Goal: Task Accomplishment & Management: Use online tool/utility

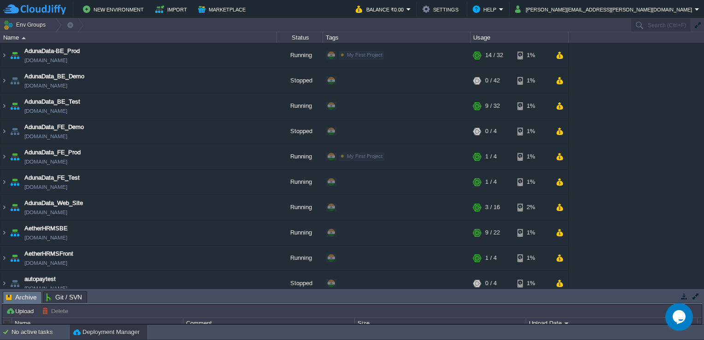
scroll to position [585, 0]
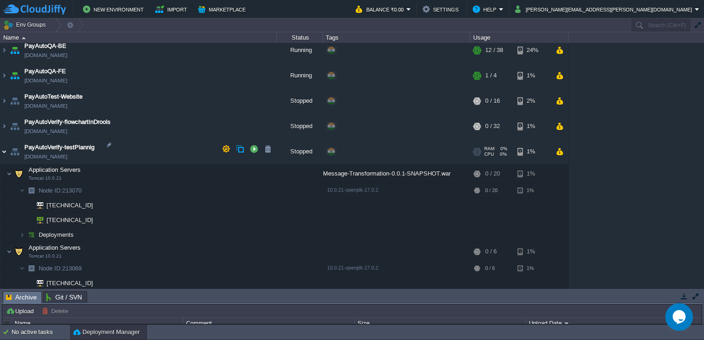
click at [6, 149] on img at bounding box center [3, 151] width 7 height 25
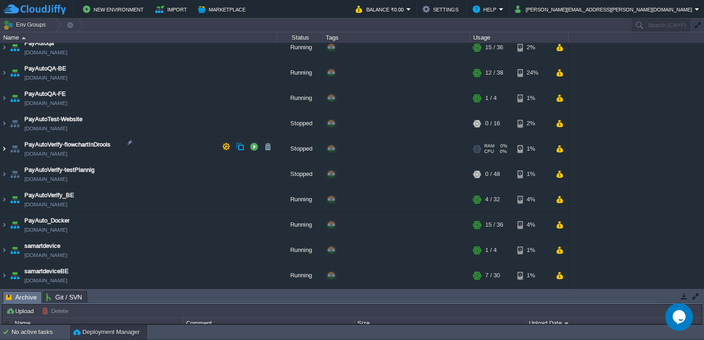
scroll to position [560, 0]
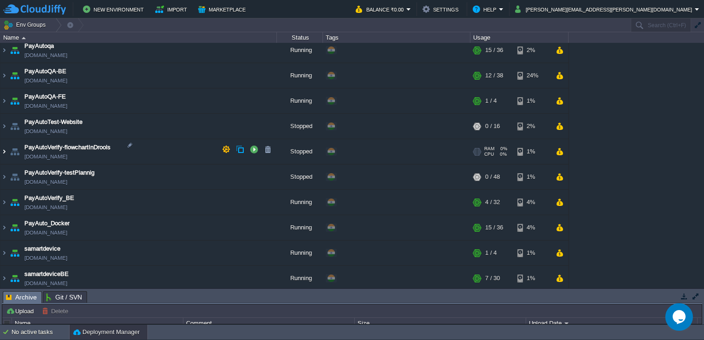
click at [0, 152] on img at bounding box center [3, 151] width 7 height 25
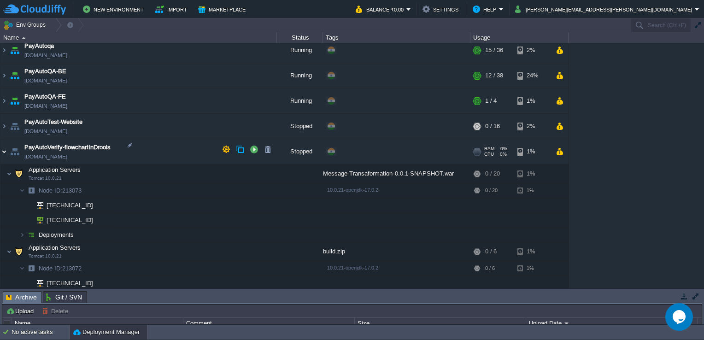
click at [6, 148] on img at bounding box center [3, 151] width 7 height 25
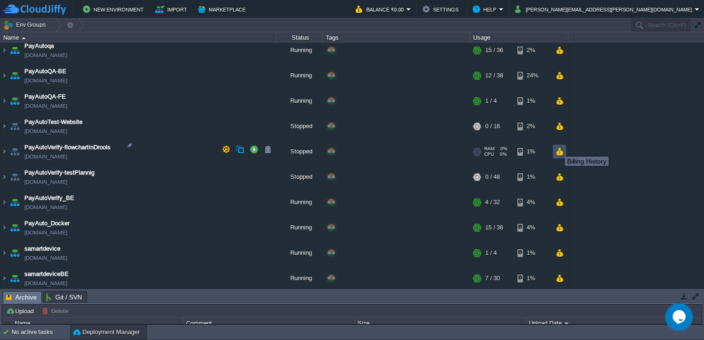
click at [558, 148] on button "button" at bounding box center [559, 151] width 8 height 8
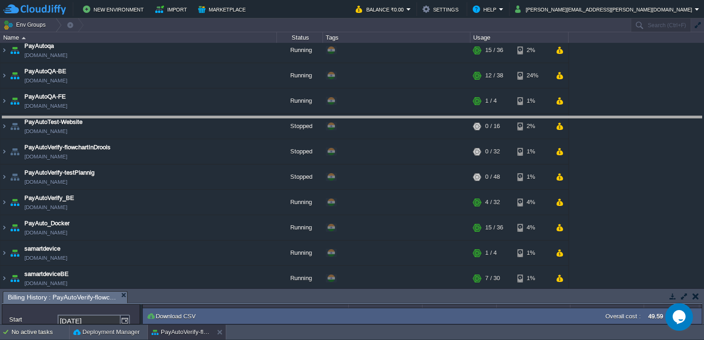
drag, startPoint x: 398, startPoint y: 294, endPoint x: 457, endPoint y: 116, distance: 187.3
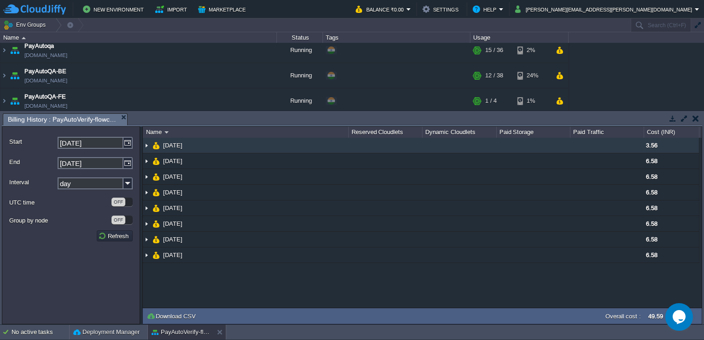
click at [450, 145] on td at bounding box center [459, 146] width 74 height 16
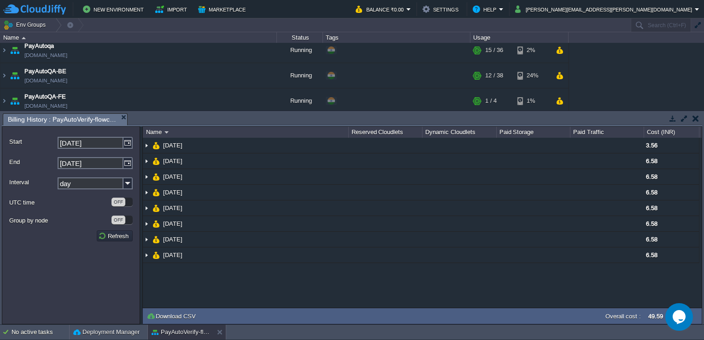
click at [695, 115] on button "button" at bounding box center [695, 118] width 6 height 8
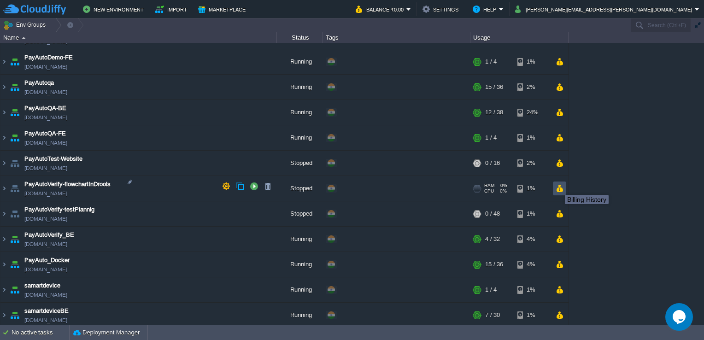
click at [558, 187] on button "button" at bounding box center [559, 188] width 8 height 8
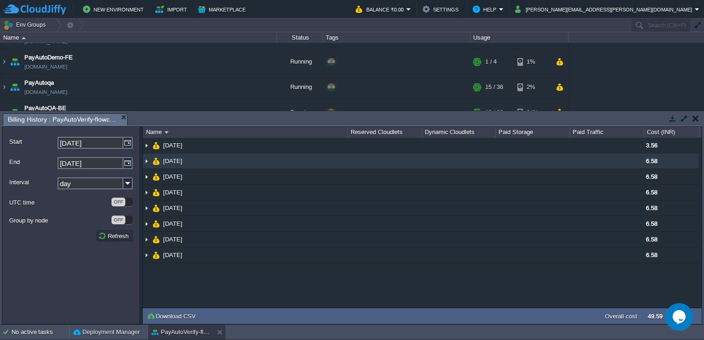
click at [639, 167] on td at bounding box center [606, 161] width 74 height 16
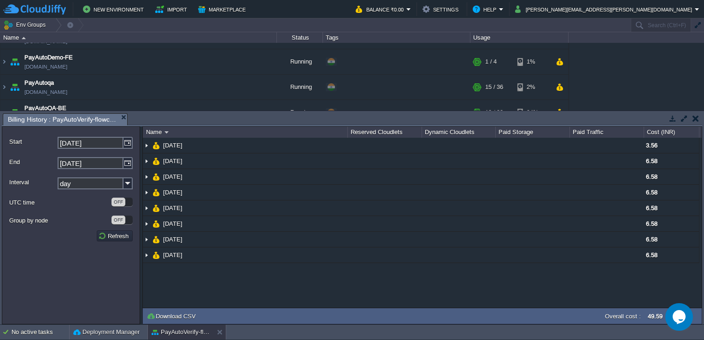
click at [694, 120] on button "button" at bounding box center [695, 118] width 6 height 8
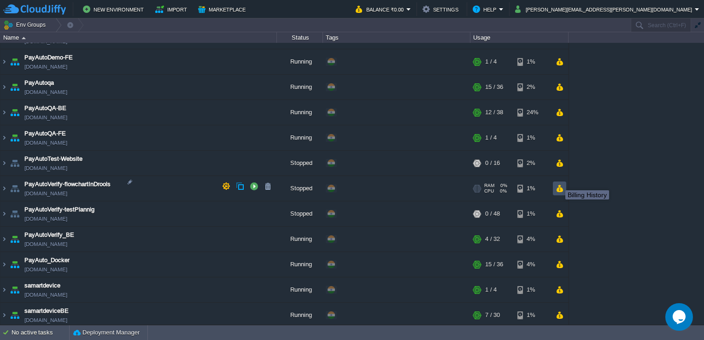
click at [558, 184] on button "button" at bounding box center [559, 188] width 8 height 8
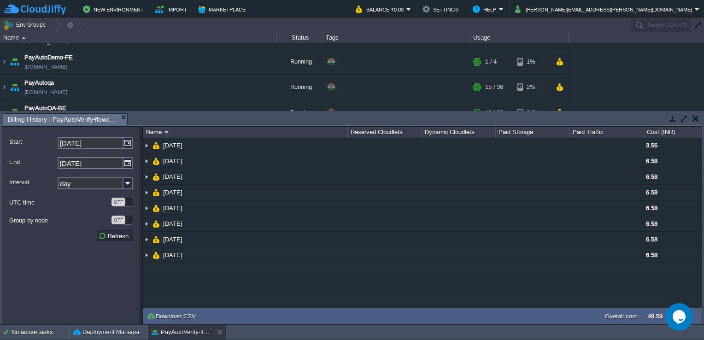
click at [694, 115] on button "button" at bounding box center [695, 118] width 6 height 8
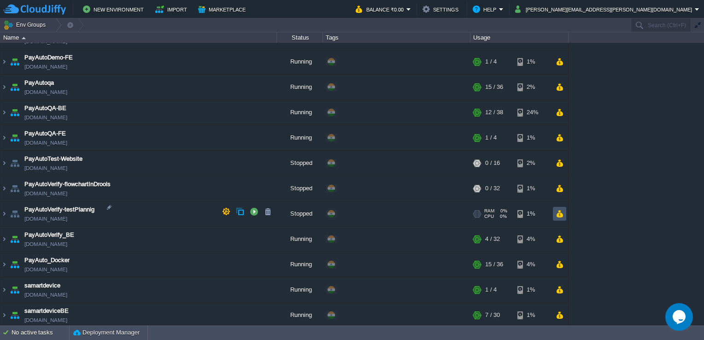
click at [561, 210] on button "button" at bounding box center [559, 214] width 8 height 8
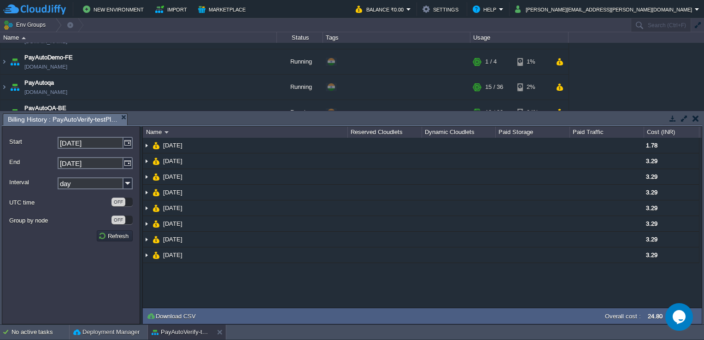
click at [694, 119] on button "button" at bounding box center [695, 118] width 6 height 8
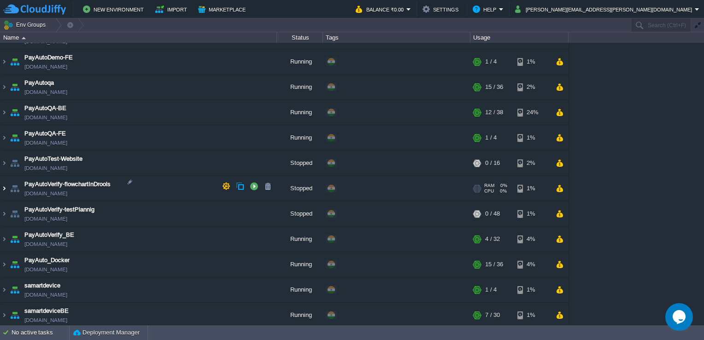
click at [6, 182] on img at bounding box center [3, 188] width 7 height 25
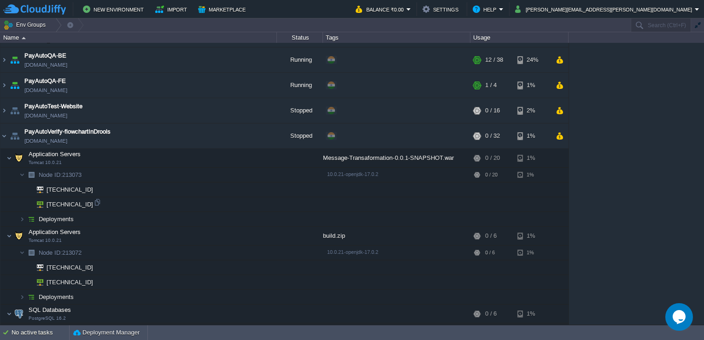
scroll to position [575, 0]
click at [1, 135] on img at bounding box center [3, 136] width 7 height 25
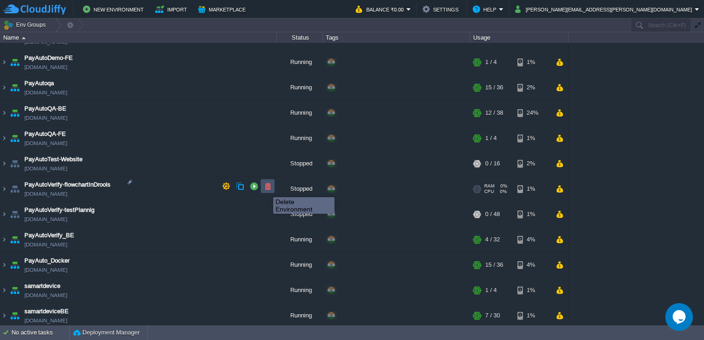
click at [266, 189] on button "button" at bounding box center [267, 186] width 8 height 8
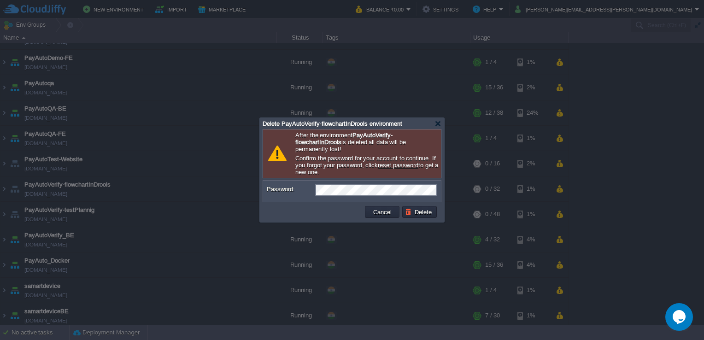
click at [417, 170] on p "Confirm the password for your account to continue. If you forgot your password,…" at bounding box center [366, 165] width 143 height 21
click at [421, 213] on button "Delete" at bounding box center [419, 212] width 29 height 8
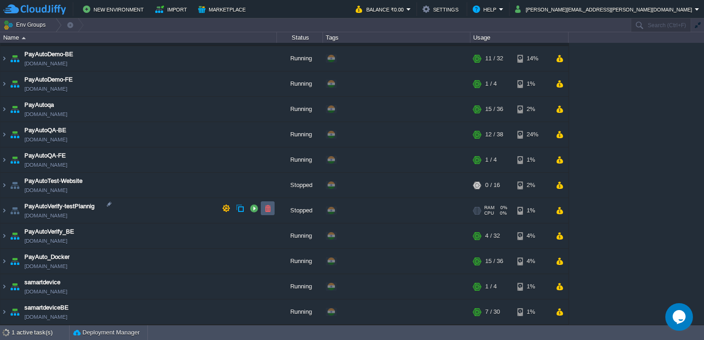
scroll to position [498, 0]
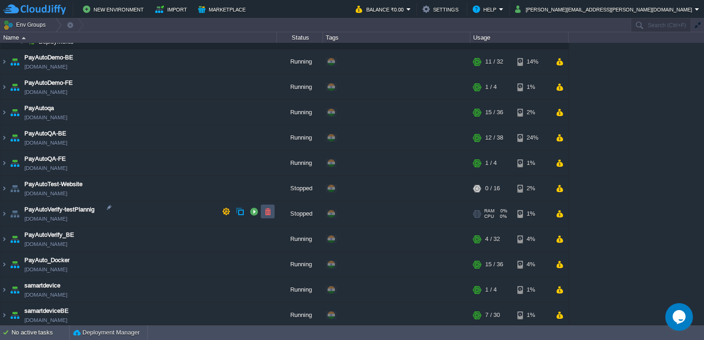
click at [271, 214] on button "button" at bounding box center [267, 211] width 8 height 8
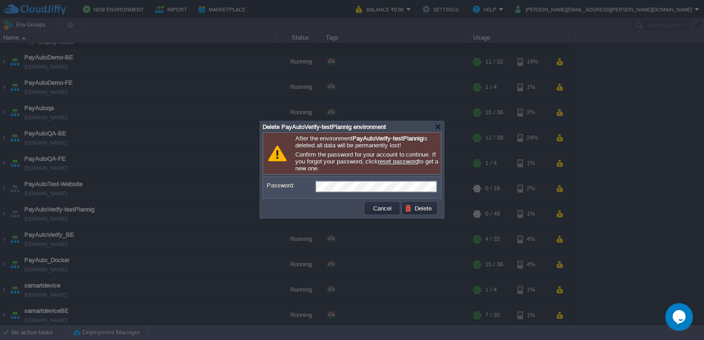
click at [308, 209] on td at bounding box center [314, 208] width 99 height 15
click at [425, 207] on button "Delete" at bounding box center [419, 208] width 29 height 8
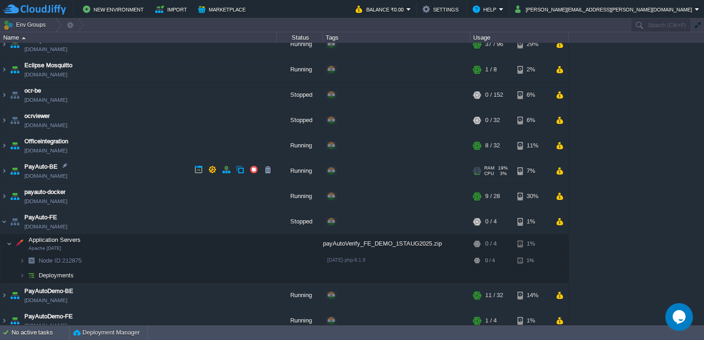
scroll to position [0, 0]
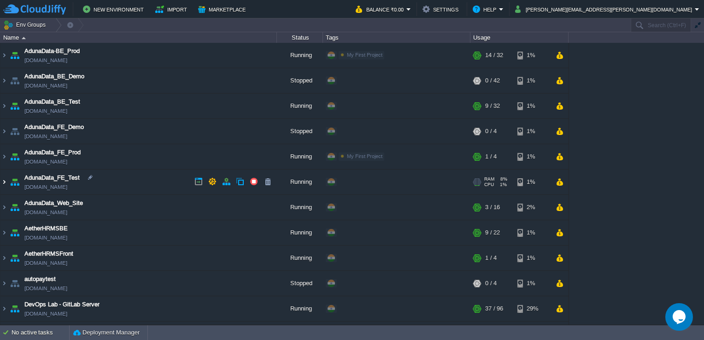
click at [2, 182] on img at bounding box center [3, 181] width 7 height 25
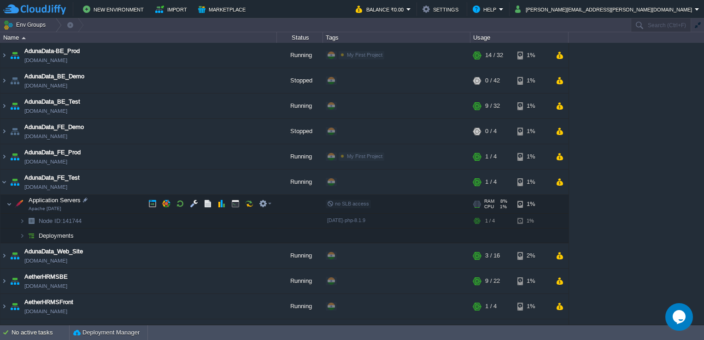
scroll to position [25, 0]
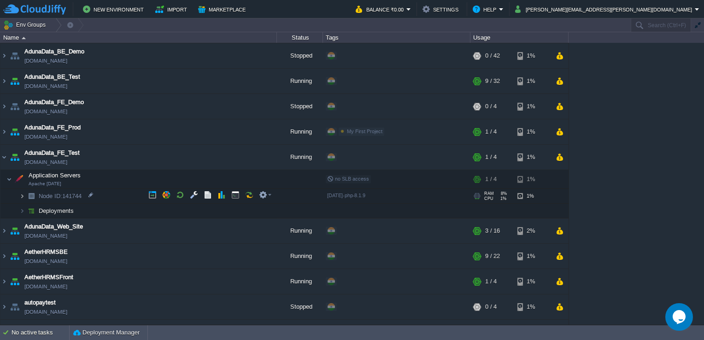
click at [21, 195] on img at bounding box center [22, 196] width 6 height 14
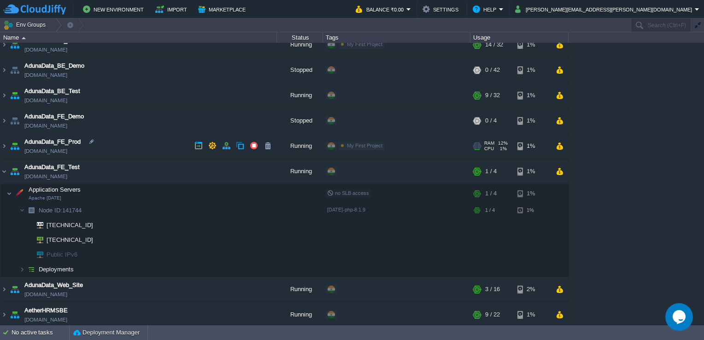
scroll to position [0, 0]
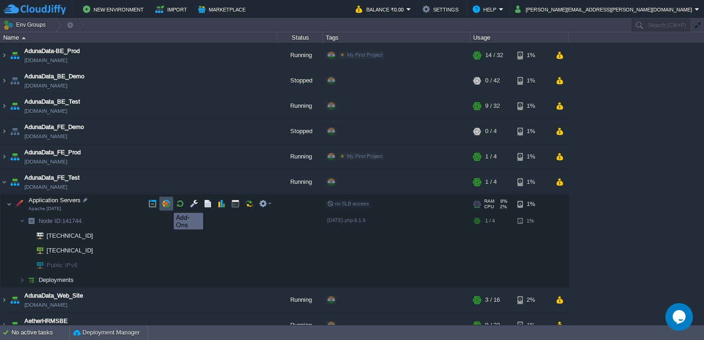
click at [167, 204] on button "button" at bounding box center [166, 203] width 8 height 8
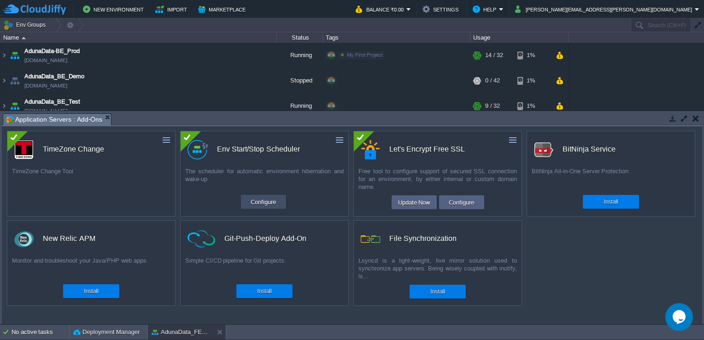
click at [256, 198] on button "Configure" at bounding box center [263, 201] width 31 height 11
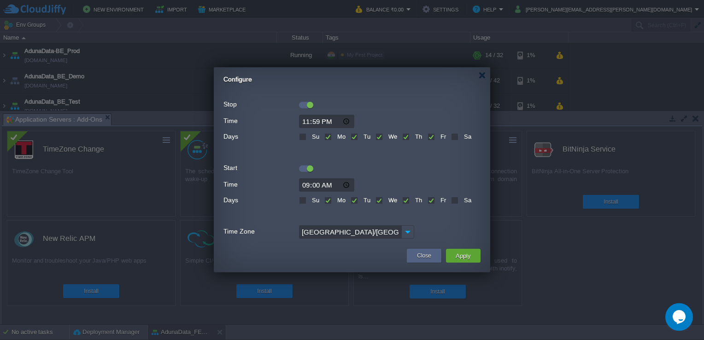
click at [346, 119] on input "23:59" at bounding box center [326, 121] width 55 height 13
type input "19:00"
click at [397, 164] on div at bounding box center [351, 167] width 257 height 10
click at [461, 254] on button "Apply" at bounding box center [463, 255] width 21 height 11
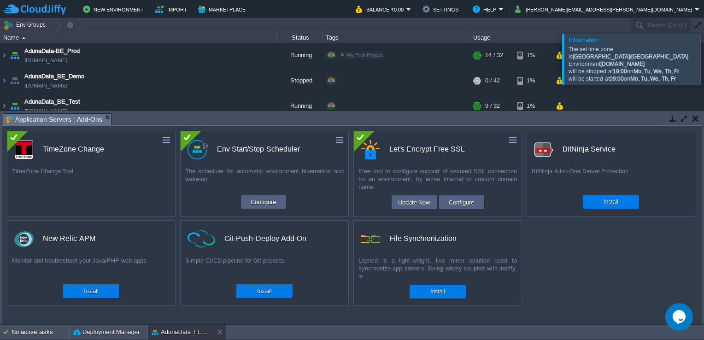
click at [695, 118] on button "button" at bounding box center [695, 118] width 6 height 8
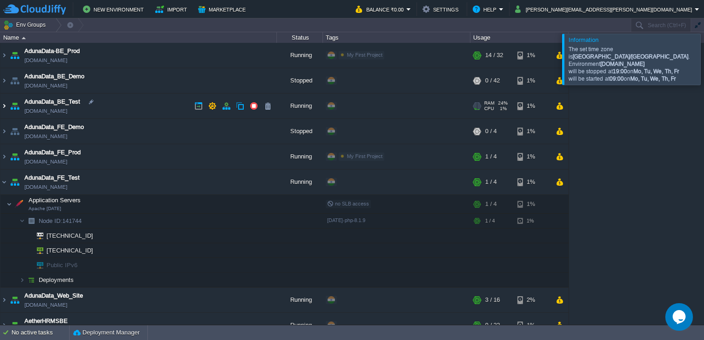
click at [7, 105] on img at bounding box center [3, 105] width 7 height 25
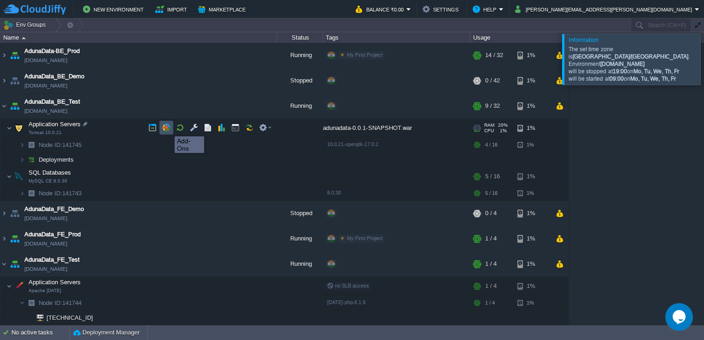
click at [168, 128] on button "button" at bounding box center [166, 127] width 8 height 8
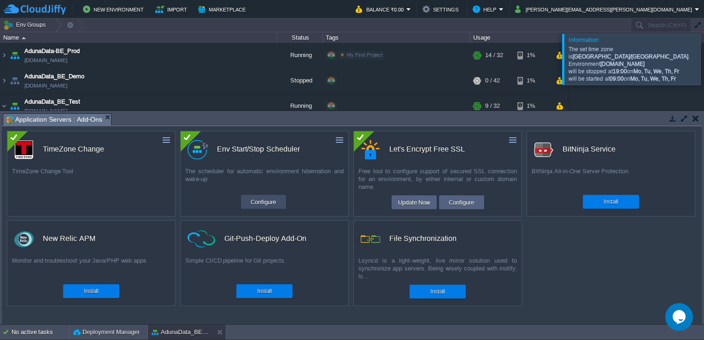
click at [276, 201] on button "Configure" at bounding box center [263, 201] width 31 height 11
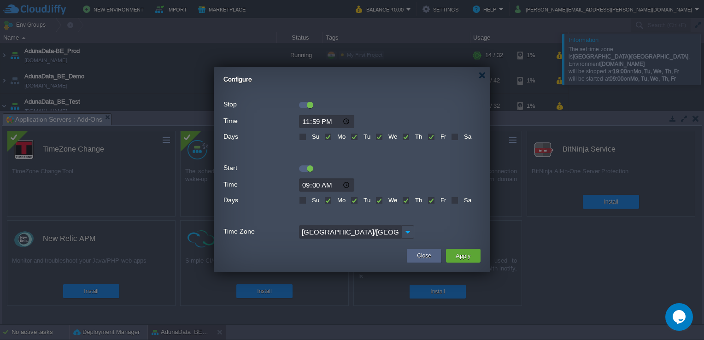
click at [340, 117] on input "23:59" at bounding box center [326, 121] width 55 height 13
click at [344, 119] on input "23:59" at bounding box center [326, 121] width 55 height 13
type input "19:00"
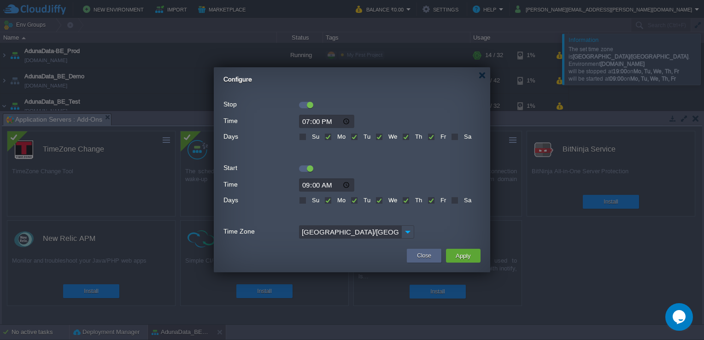
click at [379, 171] on div at bounding box center [351, 167] width 257 height 10
click at [474, 256] on td "Apply" at bounding box center [463, 256] width 35 height 14
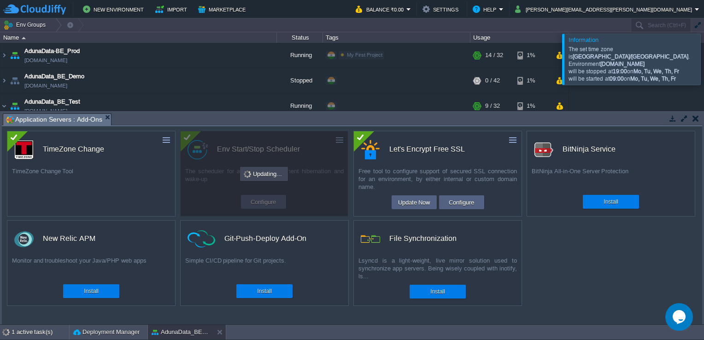
click at [703, 67] on div at bounding box center [715, 59] width 0 height 51
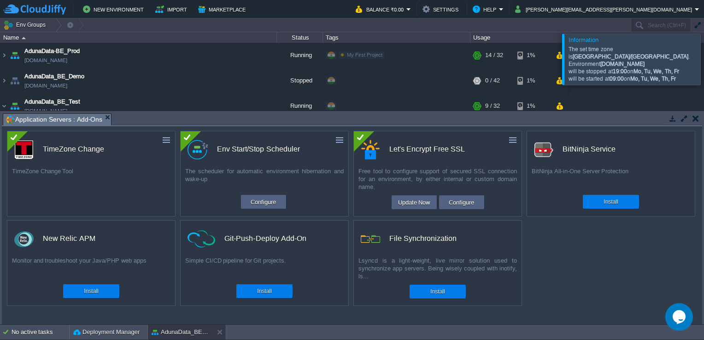
click at [696, 117] on button "button" at bounding box center [695, 118] width 6 height 8
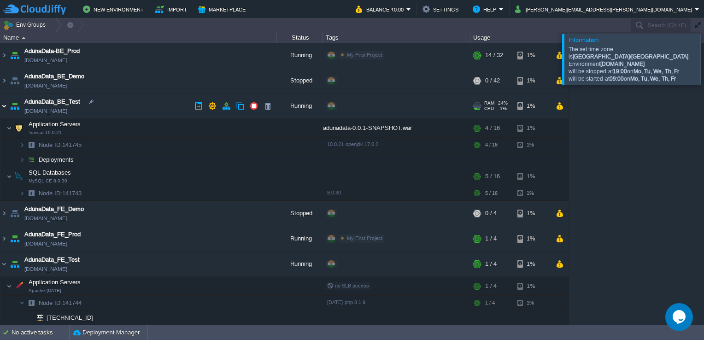
click at [4, 113] on img at bounding box center [3, 105] width 7 height 25
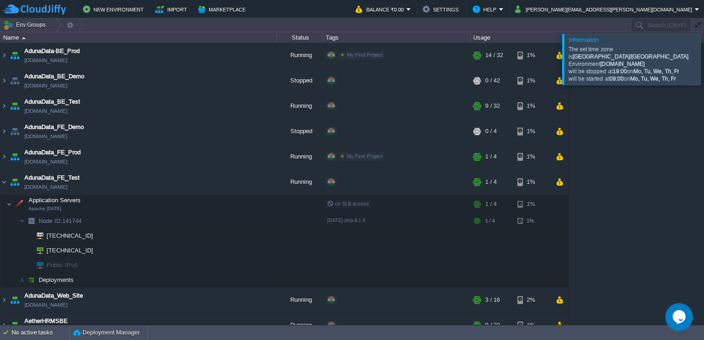
click at [703, 66] on div at bounding box center [715, 59] width 0 height 51
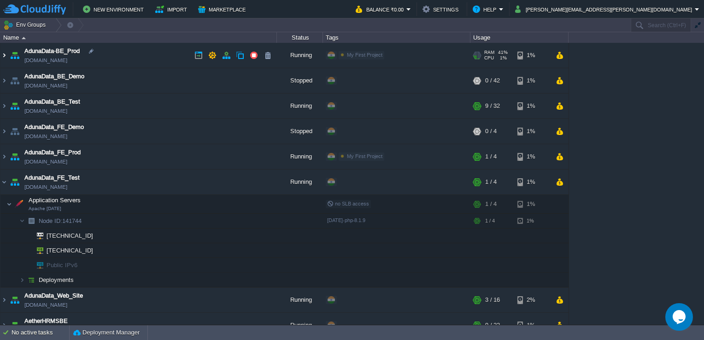
click at [2, 54] on img at bounding box center [3, 55] width 7 height 25
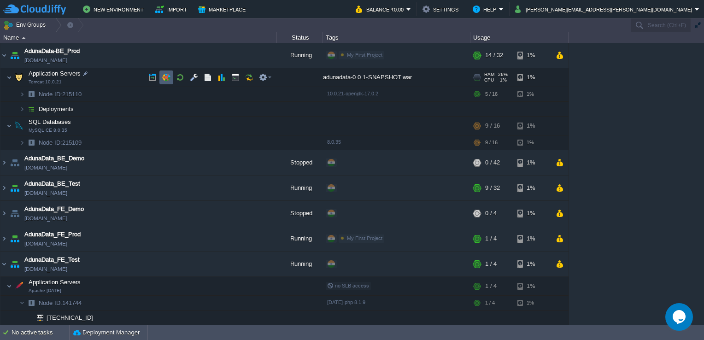
click at [171, 76] on td at bounding box center [166, 77] width 14 height 14
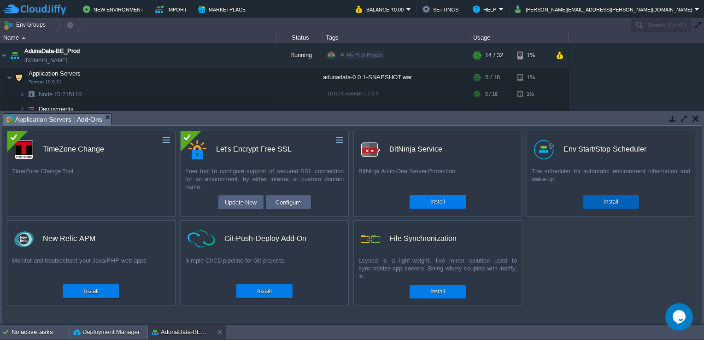
click at [604, 200] on button "Install" at bounding box center [610, 201] width 14 height 9
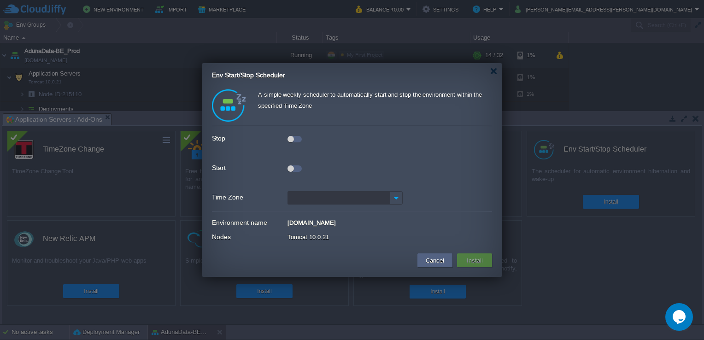
click at [287, 138] on div at bounding box center [290, 139] width 6 height 6
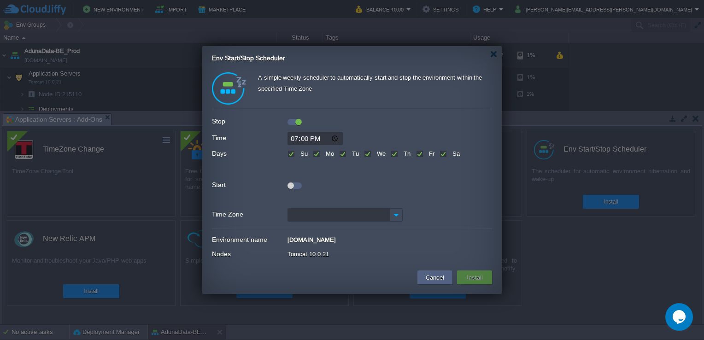
click at [292, 181] on div at bounding box center [294, 184] width 14 height 10
click at [298, 154] on label "Su" at bounding box center [303, 153] width 10 height 7
click at [291, 154] on input "Su" at bounding box center [290, 155] width 6 height 6
checkbox input "false"
click at [450, 156] on label "Sa" at bounding box center [455, 153] width 10 height 7
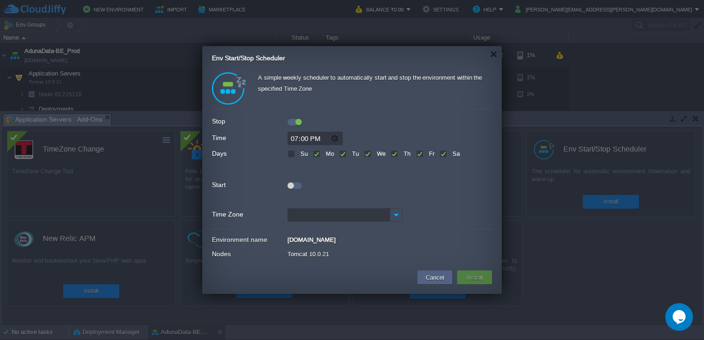
click at [442, 156] on input "Sa" at bounding box center [442, 155] width 6 height 6
checkbox input "false"
click at [294, 185] on div at bounding box center [294, 185] width 14 height 6
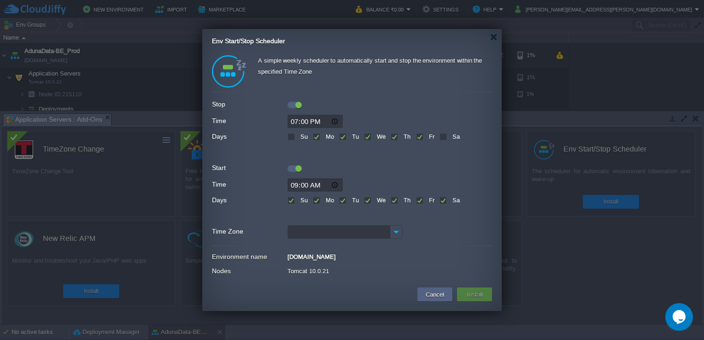
click at [298, 198] on label "Su" at bounding box center [303, 200] width 10 height 7
click at [292, 198] on input "Su" at bounding box center [290, 201] width 6 height 6
checkbox input "false"
click at [450, 198] on label "Sa" at bounding box center [455, 200] width 10 height 7
click at [441, 198] on input "Sa" at bounding box center [442, 201] width 6 height 6
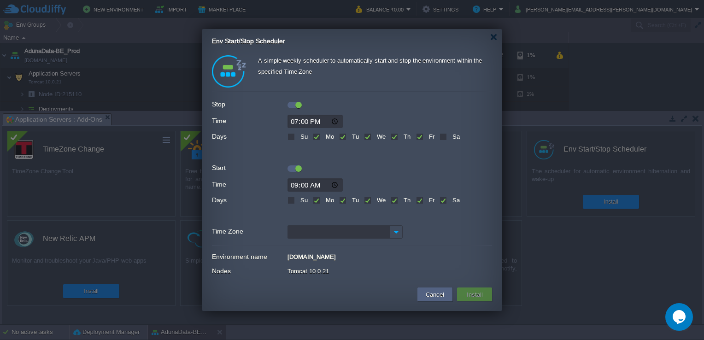
checkbox input "false"
click at [350, 235] on input "Time Zone" at bounding box center [338, 231] width 102 height 13
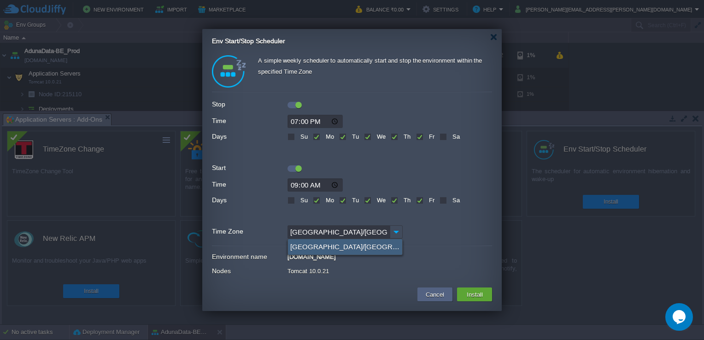
type input "[GEOGRAPHIC_DATA]/[GEOGRAPHIC_DATA] (GMT+05:30)"
click at [320, 251] on div "[GEOGRAPHIC_DATA]/[GEOGRAPHIC_DATA] (GMT+05:30)" at bounding box center [345, 247] width 114 height 16
click at [381, 252] on div "[DOMAIN_NAME]" at bounding box center [389, 256] width 204 height 10
click at [473, 293] on button "Install" at bounding box center [475, 294] width 22 height 11
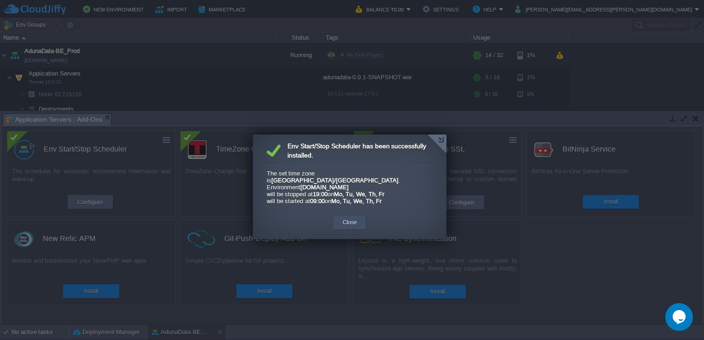
click at [352, 218] on button "Close" at bounding box center [350, 222] width 14 height 9
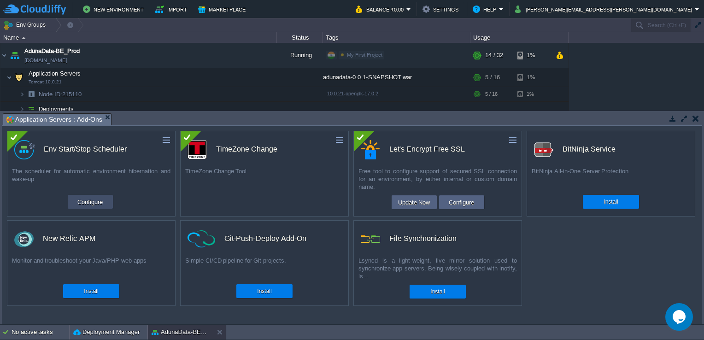
click at [88, 199] on button "Configure" at bounding box center [90, 201] width 31 height 11
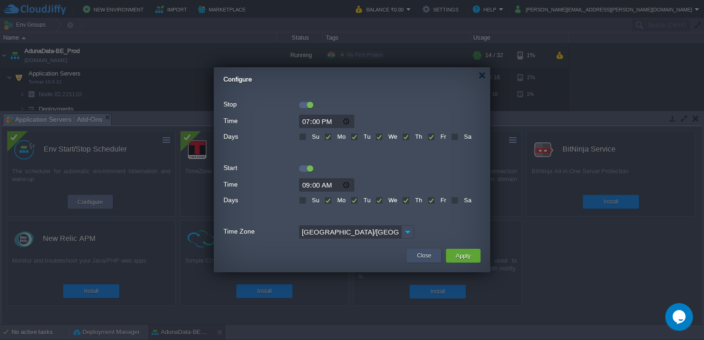
click at [417, 257] on button "Close" at bounding box center [424, 255] width 14 height 9
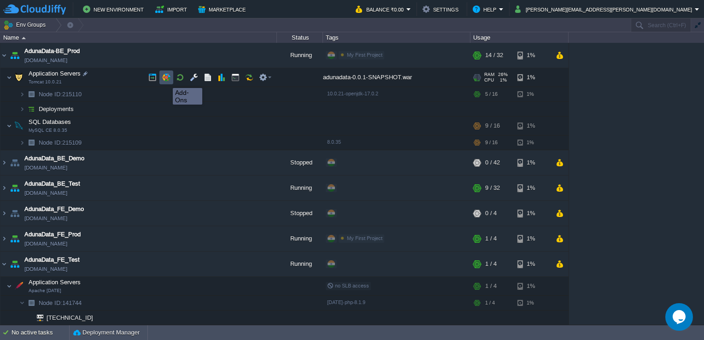
click at [166, 80] on button "button" at bounding box center [166, 77] width 8 height 8
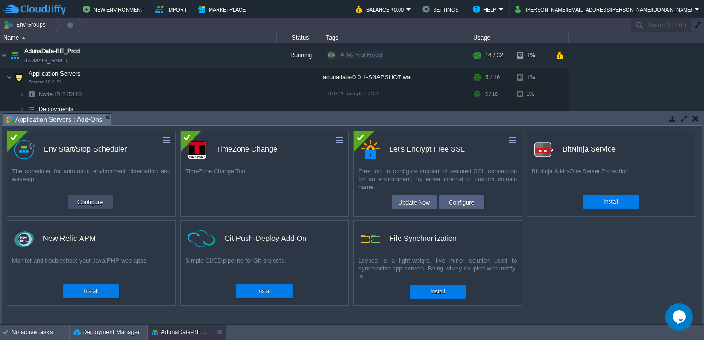
click at [99, 197] on button "Configure" at bounding box center [90, 201] width 31 height 11
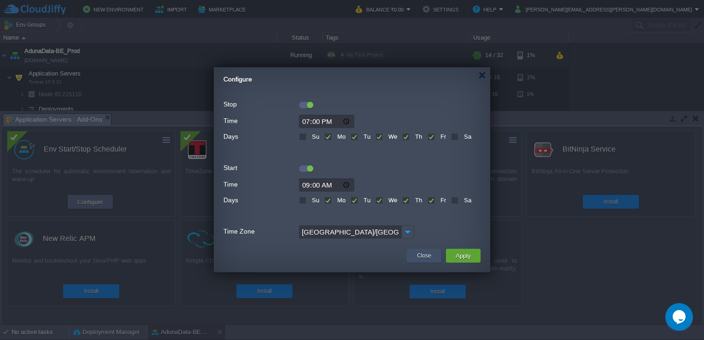
click at [418, 256] on button "Close" at bounding box center [424, 255] width 14 height 9
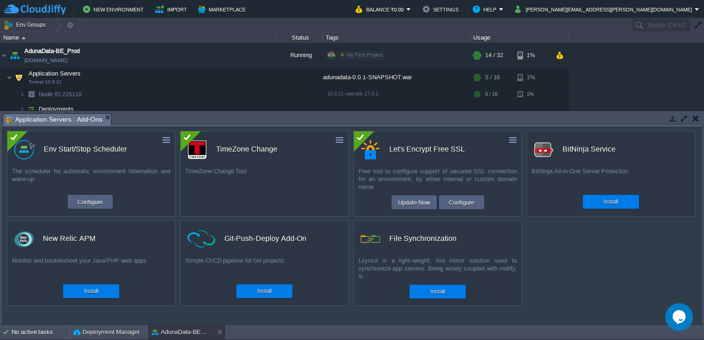
click at [694, 122] on button "button" at bounding box center [695, 118] width 6 height 8
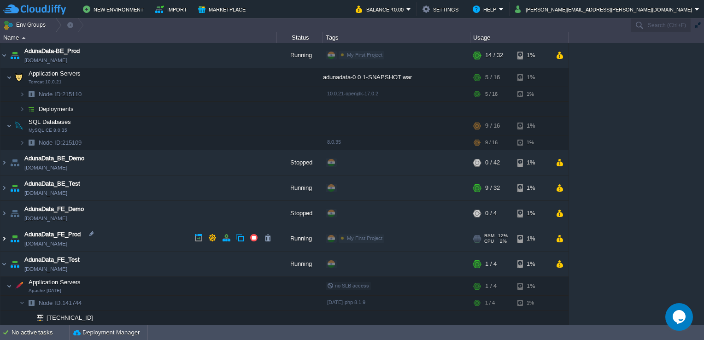
click at [6, 237] on img at bounding box center [3, 238] width 7 height 25
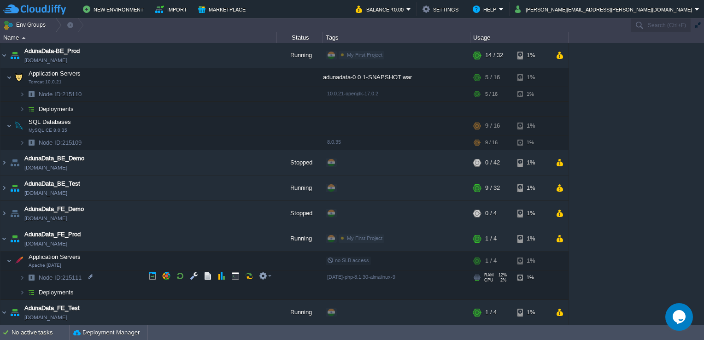
scroll to position [33, 0]
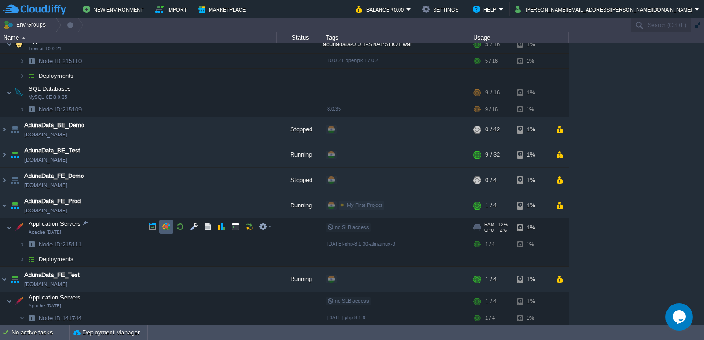
click at [162, 224] on button "button" at bounding box center [166, 226] width 8 height 8
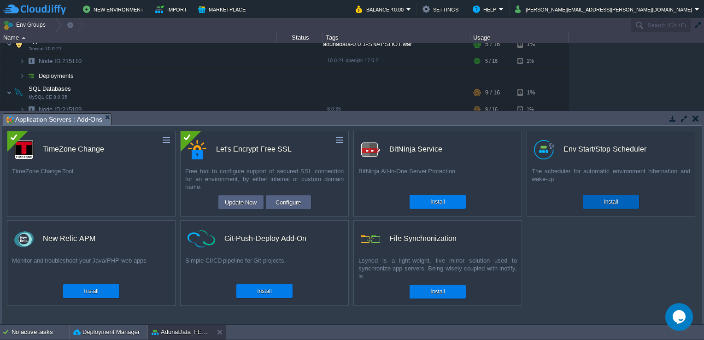
click at [583, 198] on div "Install" at bounding box center [611, 202] width 56 height 14
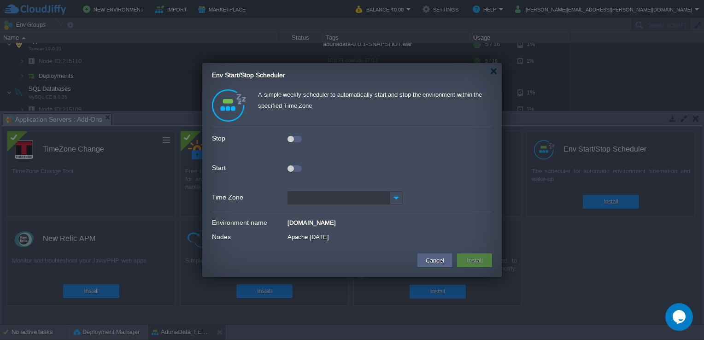
click at [289, 136] on div at bounding box center [290, 139] width 6 height 6
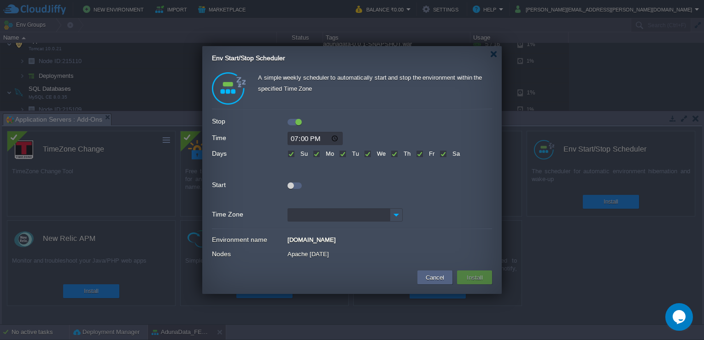
click at [290, 185] on div at bounding box center [290, 185] width 6 height 6
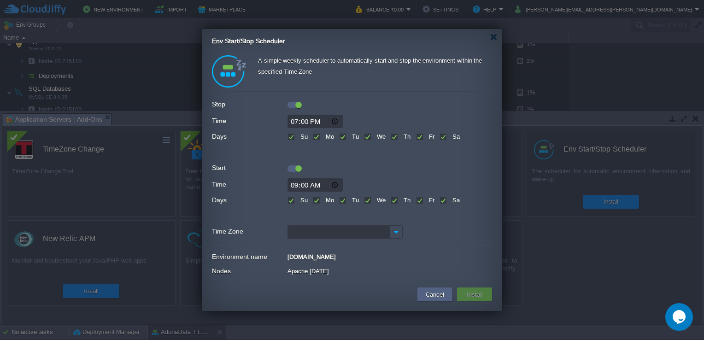
click at [298, 137] on label "Su" at bounding box center [303, 136] width 10 height 7
click at [291, 137] on input "Su" at bounding box center [290, 137] width 6 height 6
checkbox input "false"
click at [450, 137] on label "Sa" at bounding box center [455, 136] width 10 height 7
click at [445, 137] on input "Sa" at bounding box center [442, 137] width 6 height 6
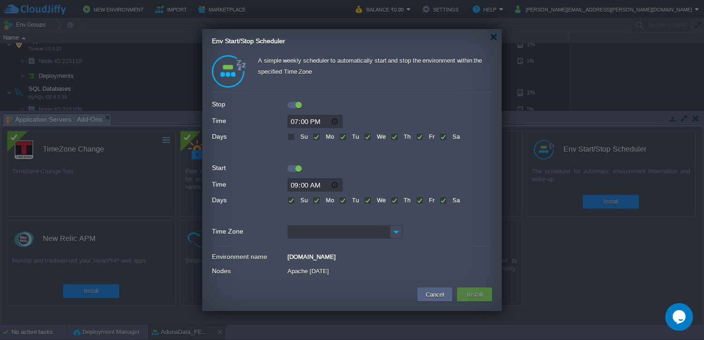
checkbox input "false"
click at [450, 200] on label "Sa" at bounding box center [455, 200] width 10 height 7
click at [445, 200] on input "Sa" at bounding box center [442, 201] width 6 height 6
checkbox input "false"
click at [298, 202] on label "Su" at bounding box center [303, 200] width 10 height 7
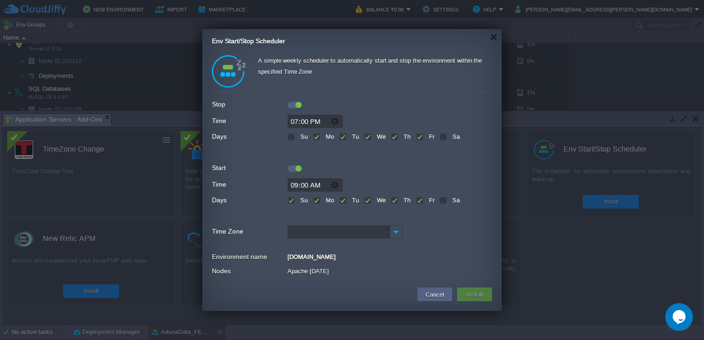
click at [291, 202] on input "Su" at bounding box center [290, 201] width 6 height 6
checkbox input "false"
click at [344, 233] on input "Time Zone" at bounding box center [338, 231] width 102 height 13
click at [326, 250] on div "[GEOGRAPHIC_DATA]/[GEOGRAPHIC_DATA] (GMT+05:30)" at bounding box center [345, 247] width 114 height 16
type input "[GEOGRAPHIC_DATA]/[GEOGRAPHIC_DATA] (GMT+05:30)"
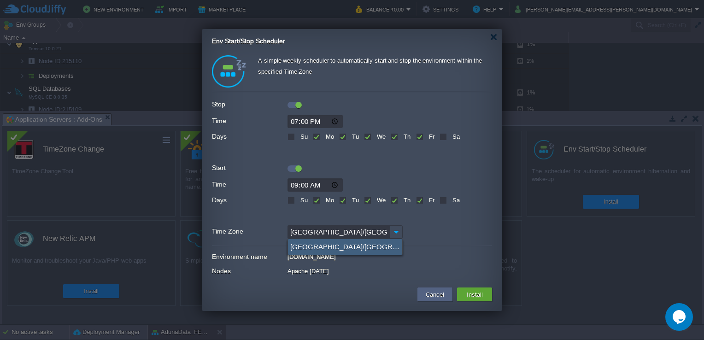
scroll to position [764, 0]
click at [346, 250] on div "A simple weekly scheduler to automatically start and stop the environment withi…" at bounding box center [352, 167] width 280 height 224
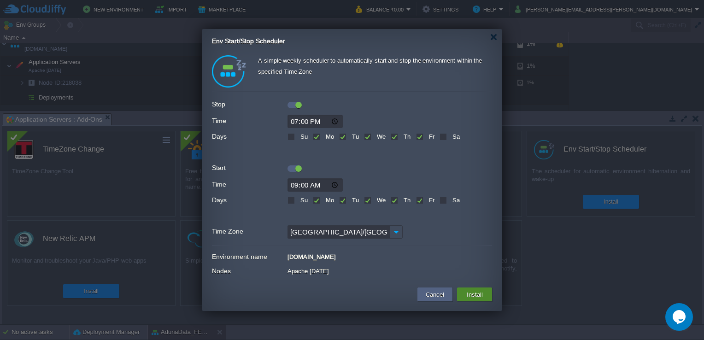
click at [477, 294] on button "Install" at bounding box center [475, 294] width 22 height 11
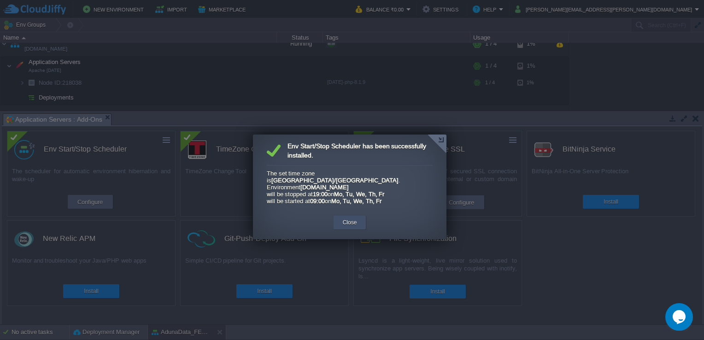
click at [350, 218] on button "Close" at bounding box center [350, 222] width 14 height 9
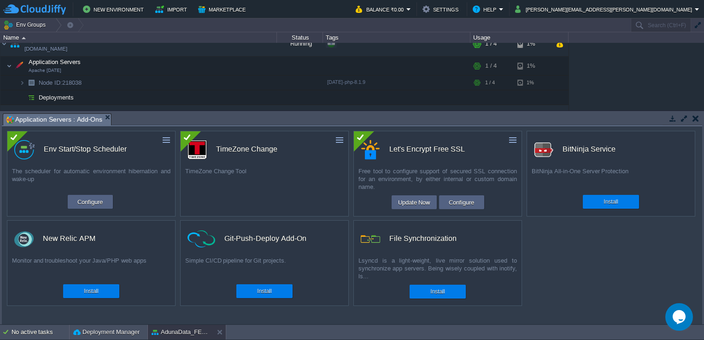
click at [695, 119] on button "button" at bounding box center [695, 118] width 6 height 8
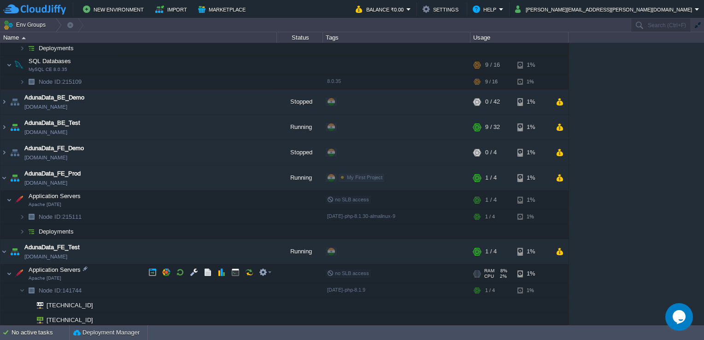
scroll to position [0, 0]
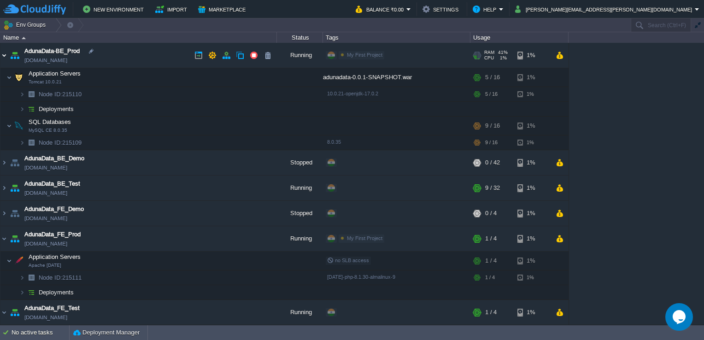
click at [4, 57] on img at bounding box center [3, 55] width 7 height 25
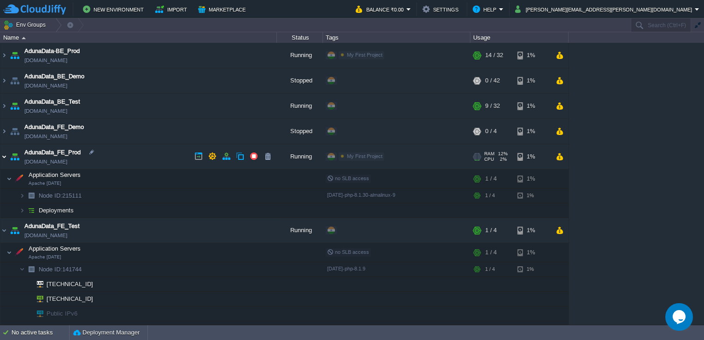
click at [6, 160] on img at bounding box center [3, 156] width 7 height 25
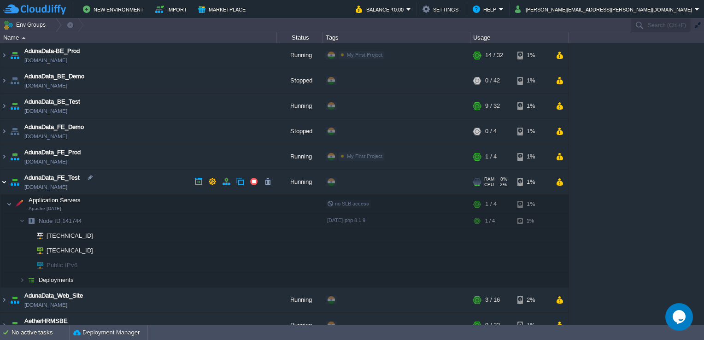
click at [3, 181] on img at bounding box center [3, 181] width 7 height 25
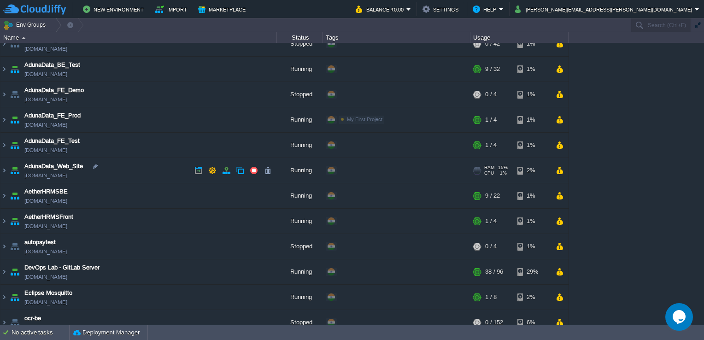
scroll to position [44, 0]
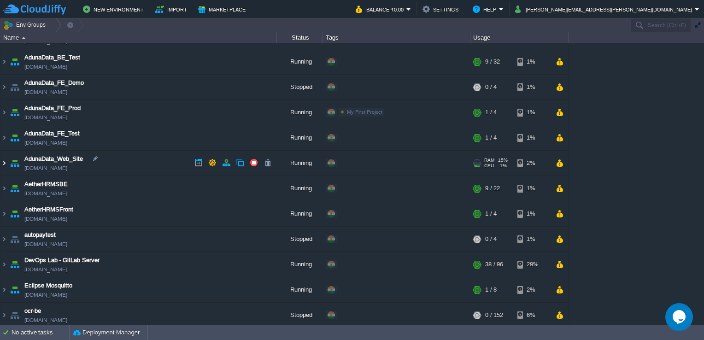
click at [4, 160] on img at bounding box center [3, 163] width 7 height 25
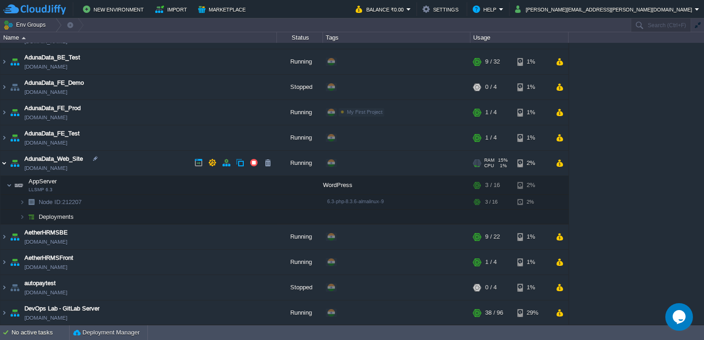
click at [4, 160] on img at bounding box center [3, 163] width 7 height 25
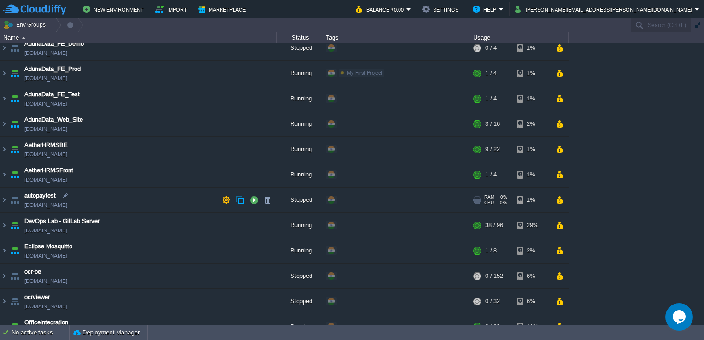
scroll to position [330, 0]
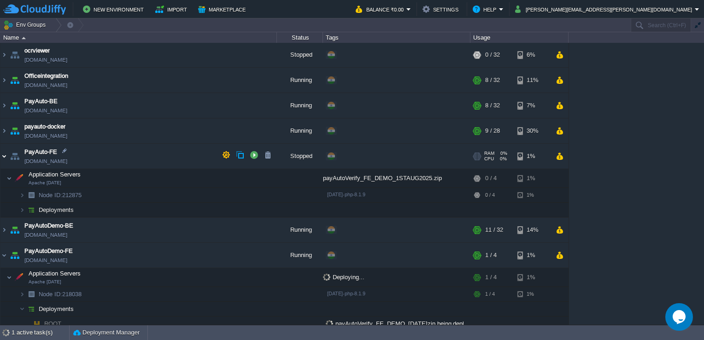
click at [2, 153] on img at bounding box center [3, 156] width 7 height 25
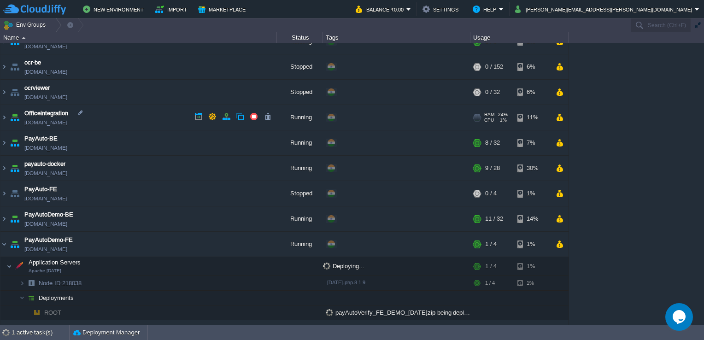
scroll to position [273, 0]
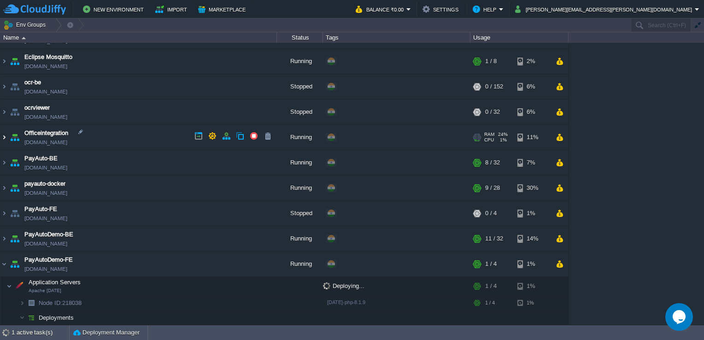
click at [5, 135] on img at bounding box center [3, 137] width 7 height 25
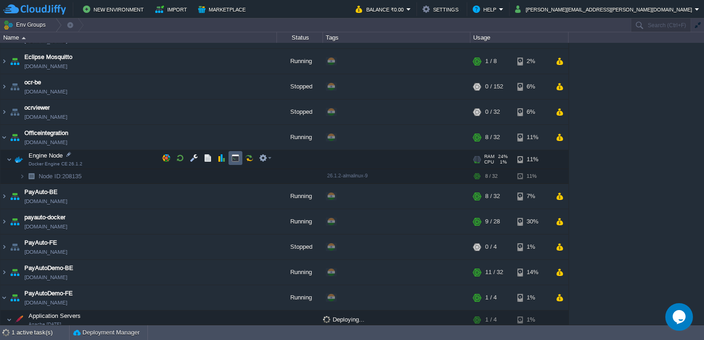
click at [238, 163] on td at bounding box center [235, 158] width 14 height 14
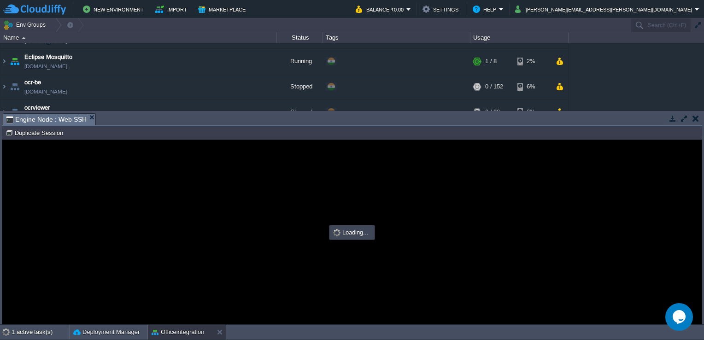
scroll to position [0, 0]
type input "#000000"
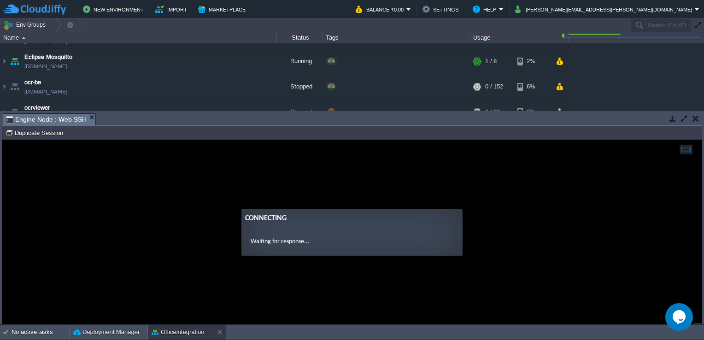
scroll to position [529, 0]
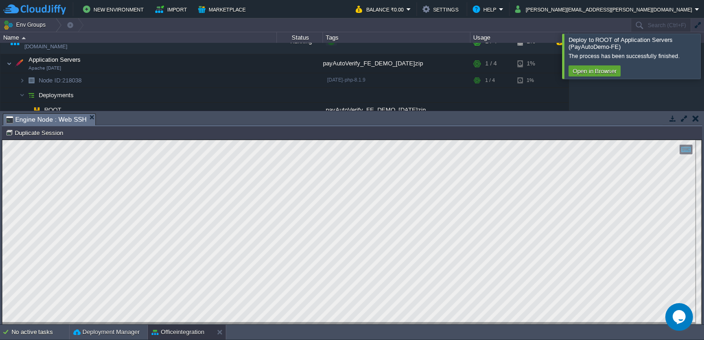
click at [703, 48] on div at bounding box center [715, 56] width 0 height 45
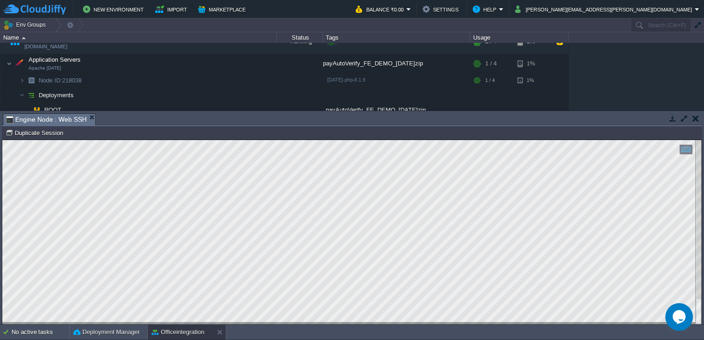
click at [695, 116] on button "button" at bounding box center [695, 118] width 6 height 8
